Goal: Task Accomplishment & Management: Manage account settings

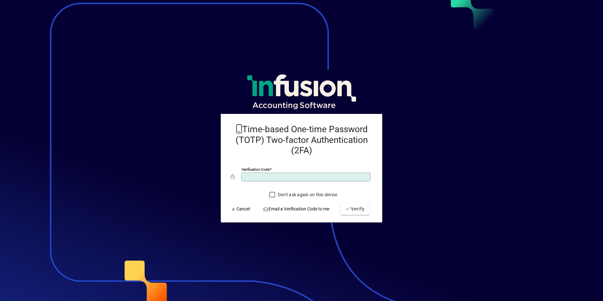
type input "******"
click at [340, 204] on button "Verify" at bounding box center [354, 209] width 29 height 11
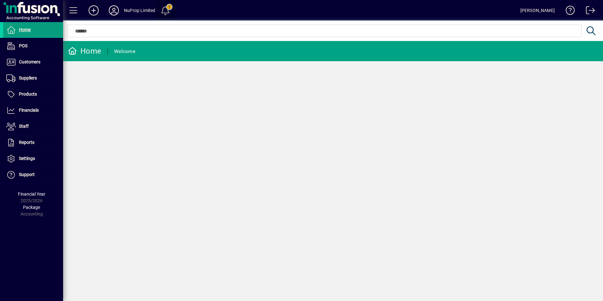
click at [168, 13] on span at bounding box center [165, 10] width 15 height 15
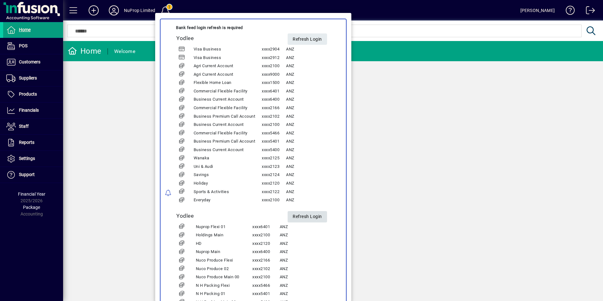
click at [304, 220] on span "Refresh Login" at bounding box center [307, 216] width 29 height 10
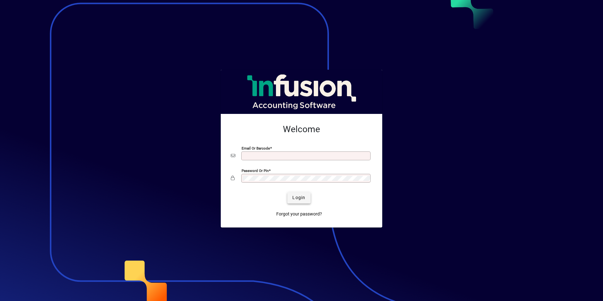
type input "**********"
click at [293, 201] on span "Login" at bounding box center [299, 197] width 13 height 7
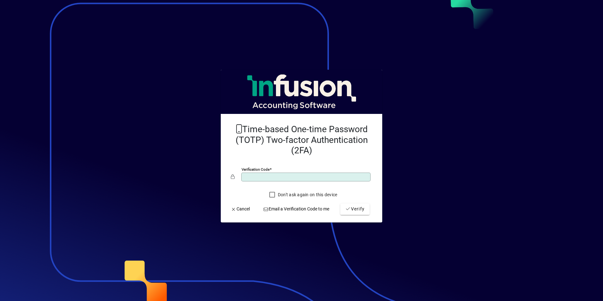
type input "******"
click at [340, 204] on button "Verify" at bounding box center [354, 209] width 29 height 11
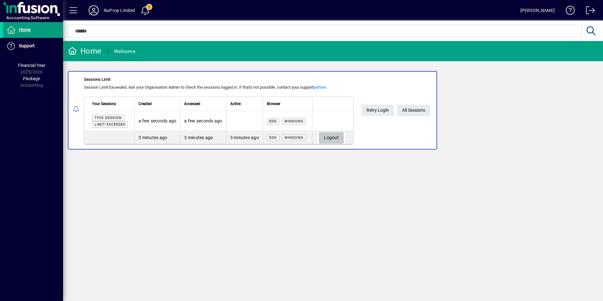
click at [331, 141] on span "Logout" at bounding box center [331, 138] width 15 height 10
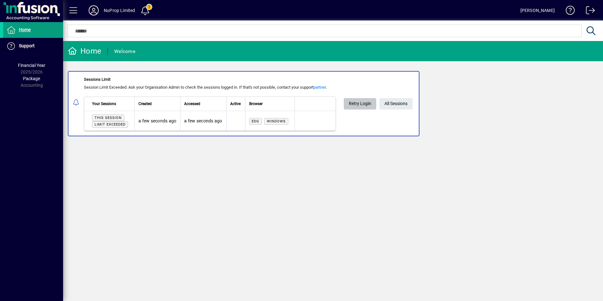
click at [360, 103] on span "Retry Login" at bounding box center [360, 103] width 22 height 10
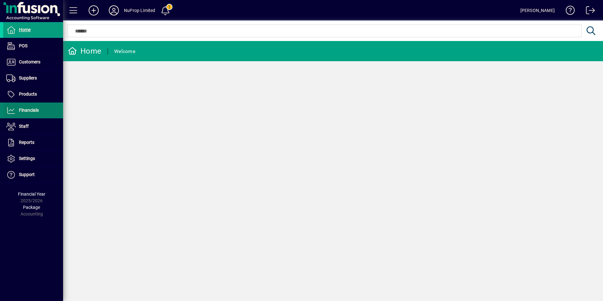
click at [19, 113] on span "Financials" at bounding box center [21, 111] width 36 height 8
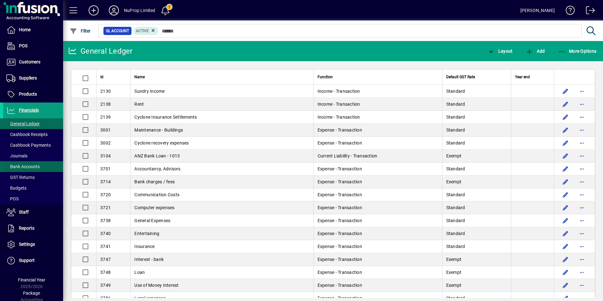
click at [27, 166] on span "Bank Accounts" at bounding box center [22, 166] width 33 height 5
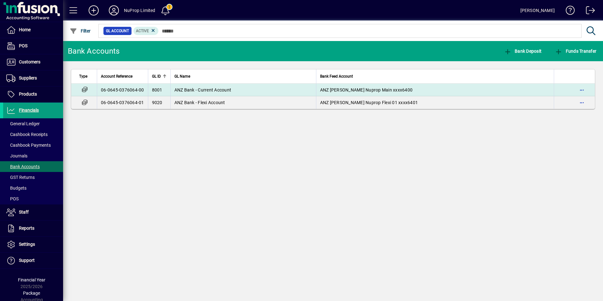
click at [196, 92] on span "ANZ Bank - Current Account" at bounding box center [202, 89] width 57 height 5
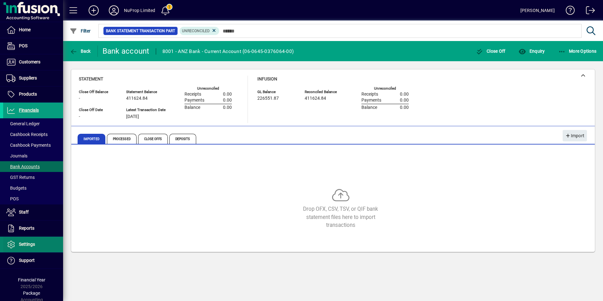
click at [27, 244] on span "Settings" at bounding box center [27, 244] width 16 height 5
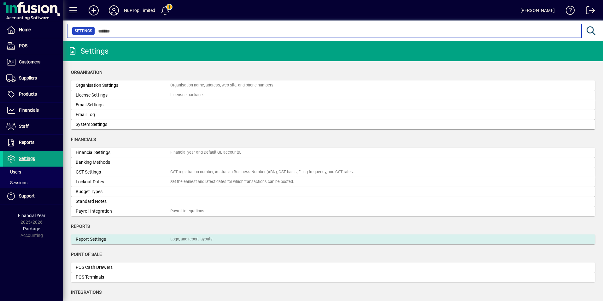
scroll to position [95, 0]
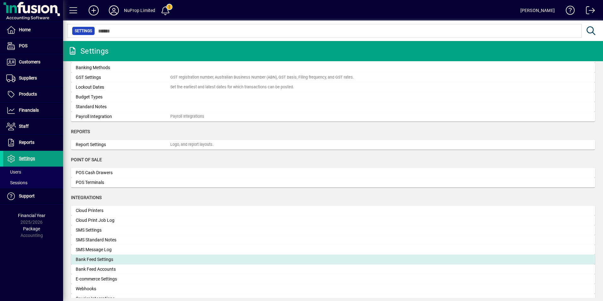
click at [106, 260] on div "Bank Feed Settings" at bounding box center [123, 259] width 95 height 7
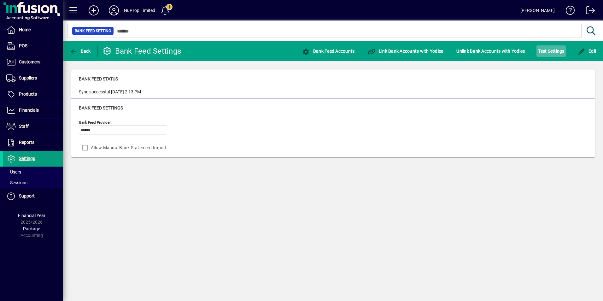
click at [563, 50] on span "Test Settings" at bounding box center [551, 51] width 26 height 10
click at [113, 6] on icon at bounding box center [114, 10] width 13 height 10
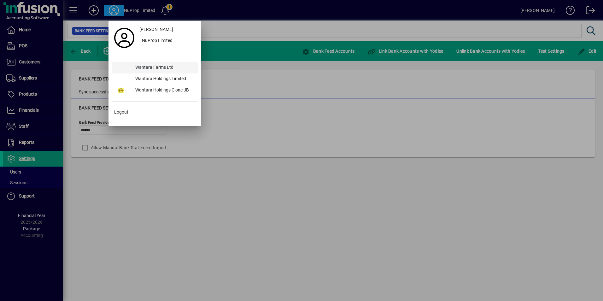
click at [142, 68] on div "Wantara Farms Ltd" at bounding box center [164, 67] width 68 height 11
